Goal: Information Seeking & Learning: Learn about a topic

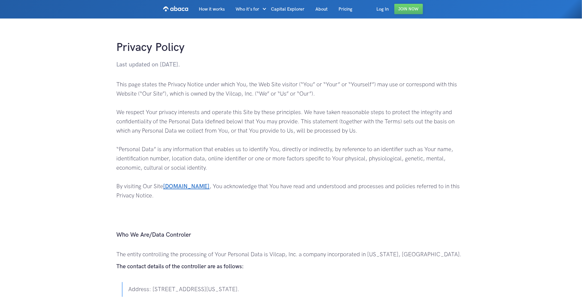
click at [220, 128] on p "This page states the Privacy Notice under which You, the Web Site visitor (“You…" at bounding box center [290, 154] width 349 height 148
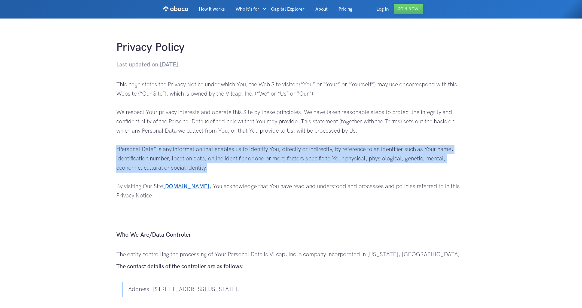
drag, startPoint x: 211, startPoint y: 167, endPoint x: 113, endPoint y: 150, distance: 99.6
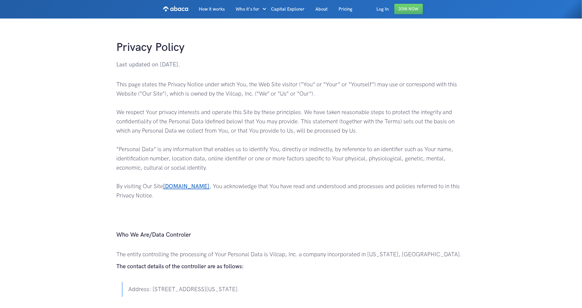
click at [269, 129] on p "This page states the Privacy Notice under which You, the Web Site visitor (“You…" at bounding box center [290, 154] width 349 height 148
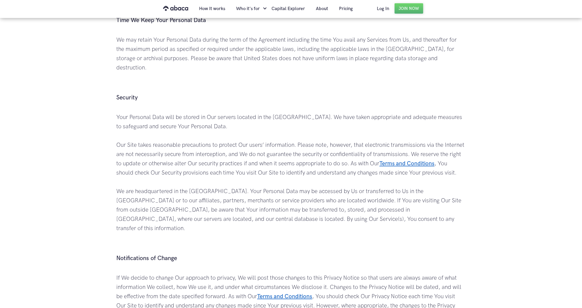
scroll to position [1027, 0]
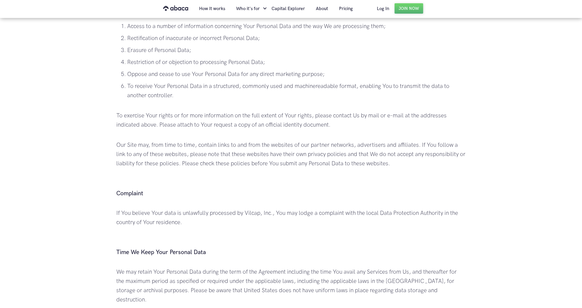
click at [236, 149] on p "Our Site may, from time to time, contain links to and from the websites of our …" at bounding box center [290, 163] width 349 height 46
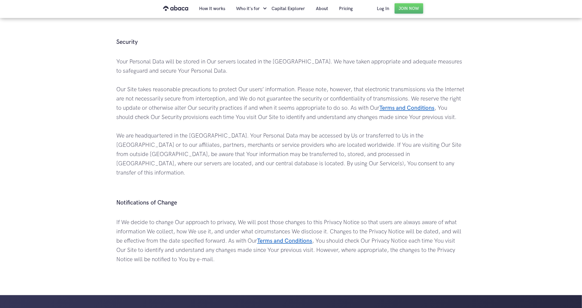
scroll to position [332, 0]
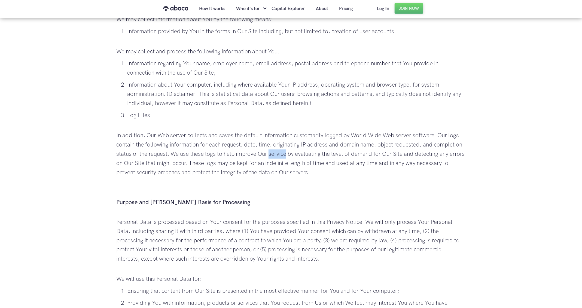
click at [353, 153] on p "In addition, Our Web server collects and saves the default information customar…" at bounding box center [290, 163] width 349 height 65
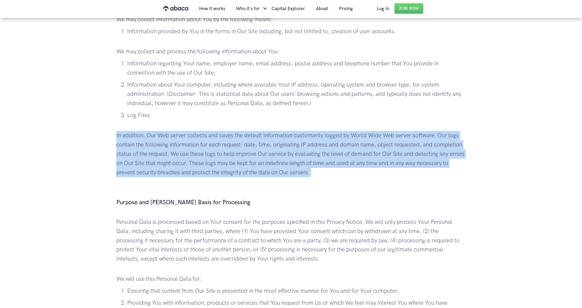
click at [353, 153] on p "In addition, Our Web server collects and saves the default information customar…" at bounding box center [290, 163] width 349 height 65
click at [261, 148] on p "In addition, Our Web server collects and saves the default information customar…" at bounding box center [290, 163] width 349 height 65
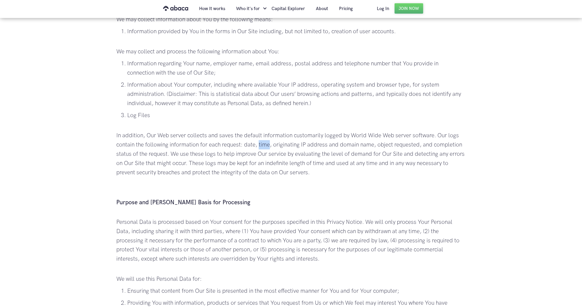
click at [261, 148] on p "In addition, Our Web server collects and saves the default information customar…" at bounding box center [290, 163] width 349 height 65
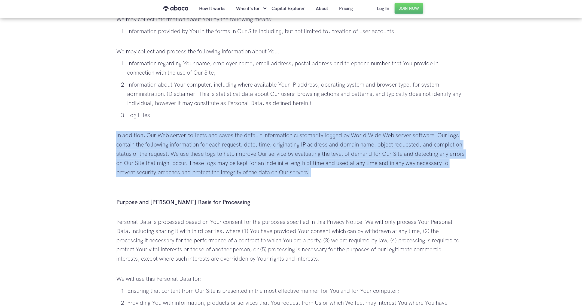
click at [261, 148] on p "In addition, Our Web server collects and saves the default information customar…" at bounding box center [290, 163] width 349 height 65
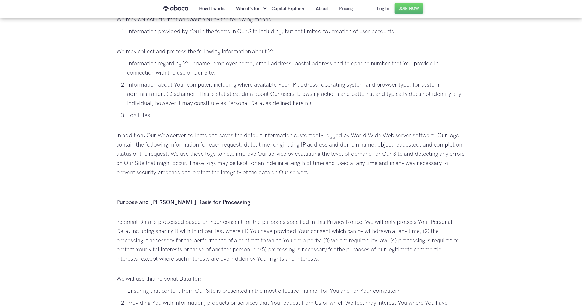
click at [354, 182] on p "In addition, Our Web server collects and saves the default information customar…" at bounding box center [290, 163] width 349 height 65
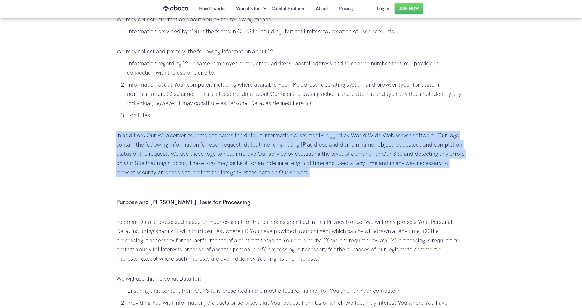
drag, startPoint x: 331, startPoint y: 173, endPoint x: 106, endPoint y: 134, distance: 227.8
